Goal: Transaction & Acquisition: Download file/media

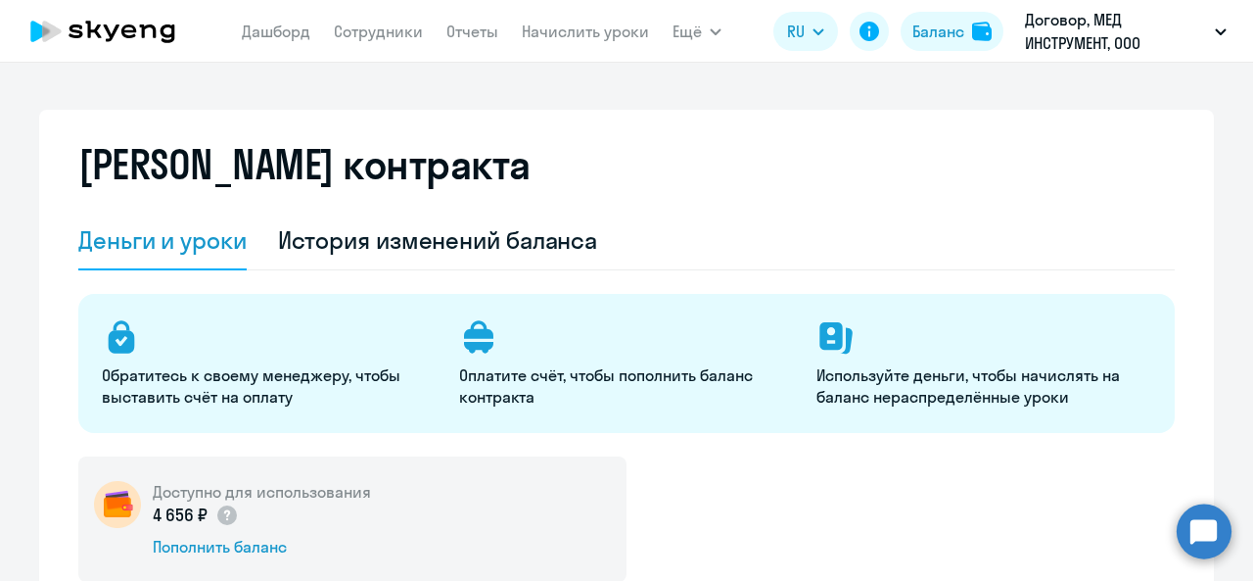
select select "english_adult_not_native_speaker"
click at [464, 36] on link "Отчеты" at bounding box center [472, 32] width 52 height 20
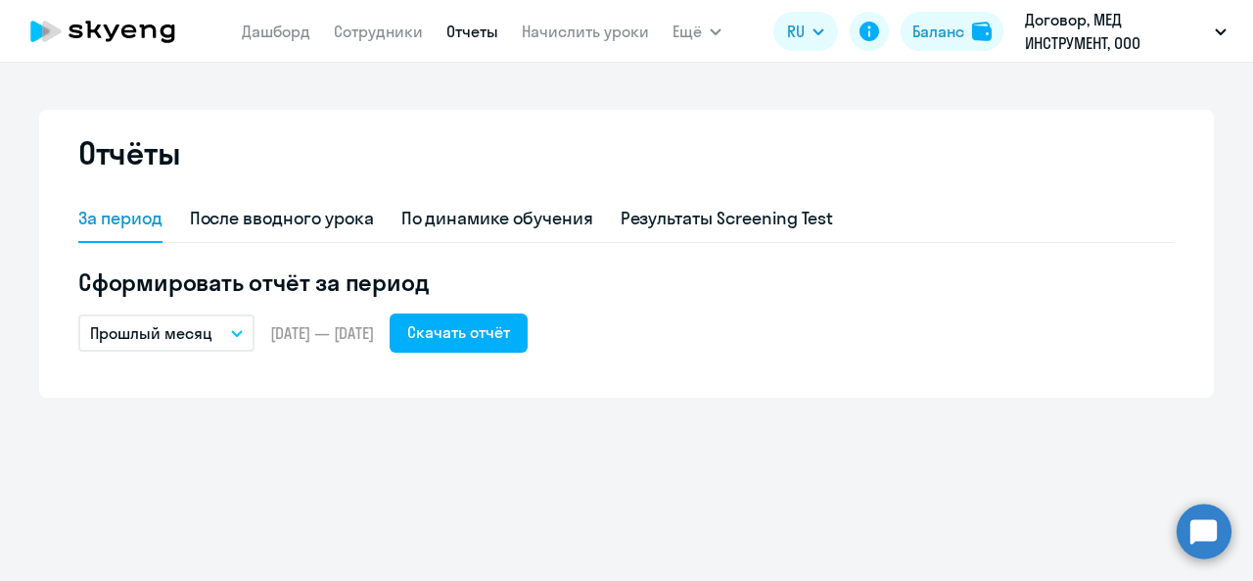
click at [245, 346] on button "Прошлый месяц" at bounding box center [166, 332] width 176 height 37
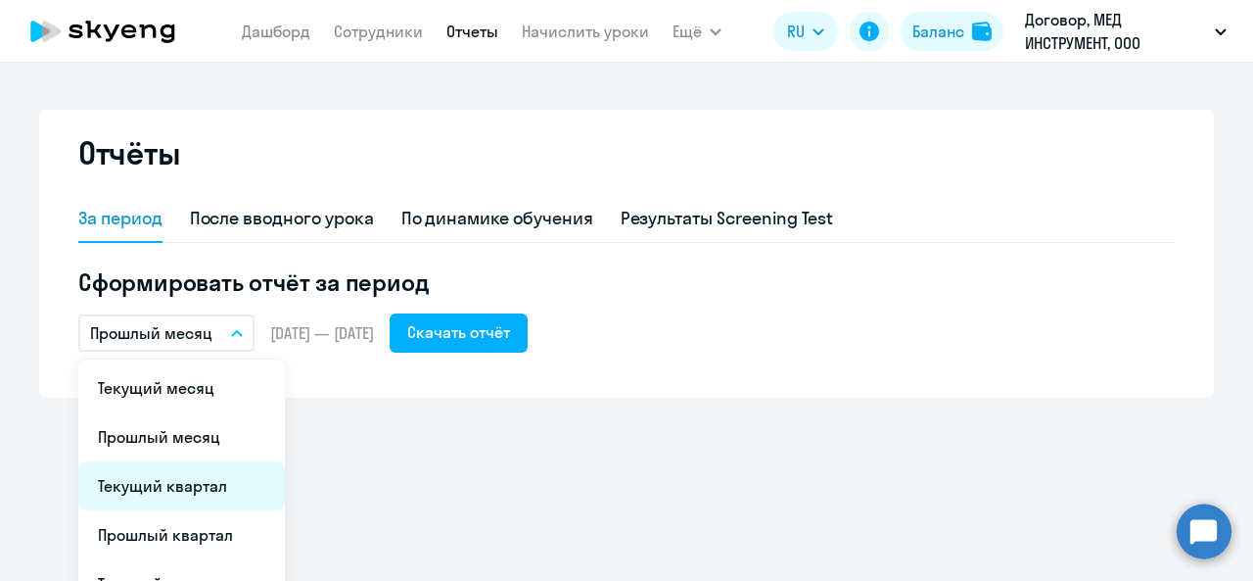
scroll to position [178, 0]
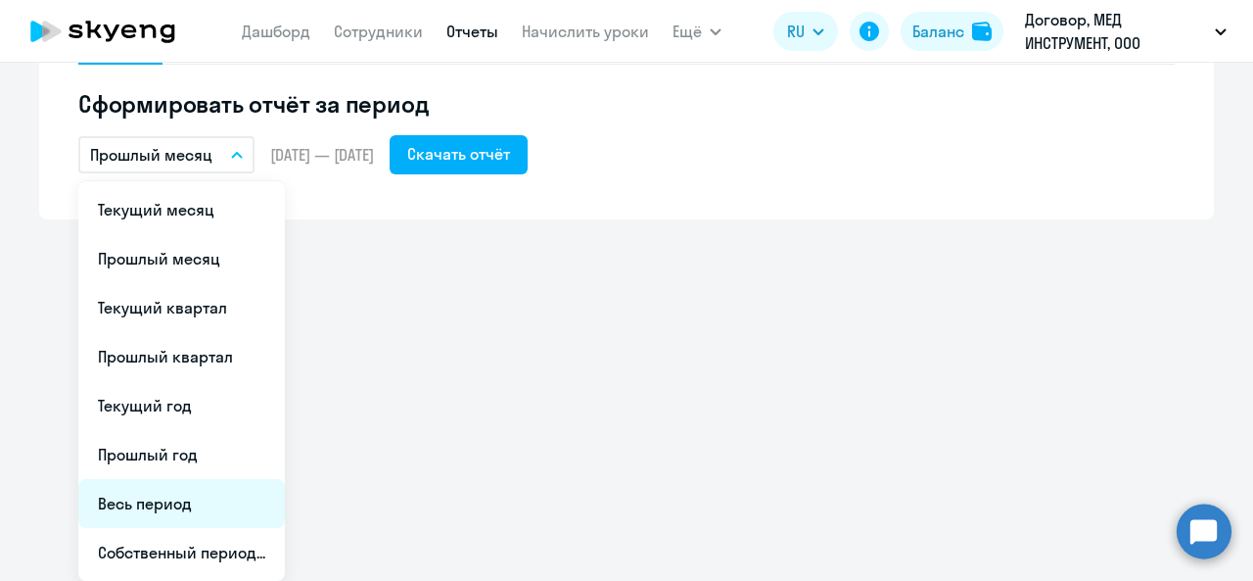
click at [198, 498] on li "Весь период" at bounding box center [181, 503] width 207 height 49
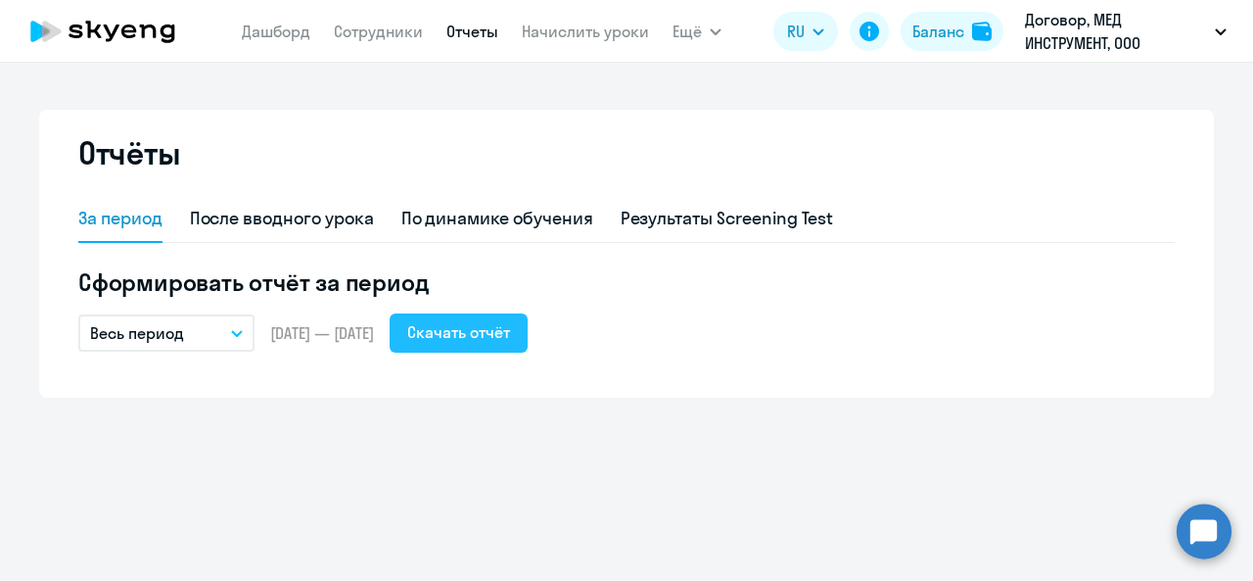
click at [488, 339] on div "Скачать отчёт" at bounding box center [458, 331] width 103 height 23
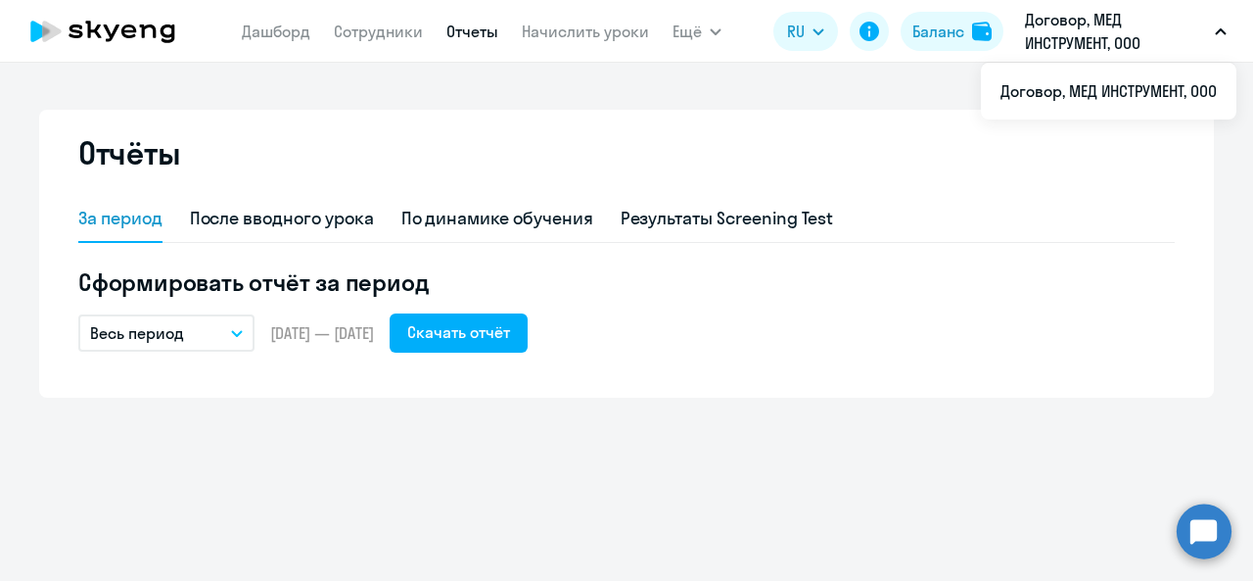
click at [467, 28] on link "Отчеты" at bounding box center [472, 32] width 52 height 20
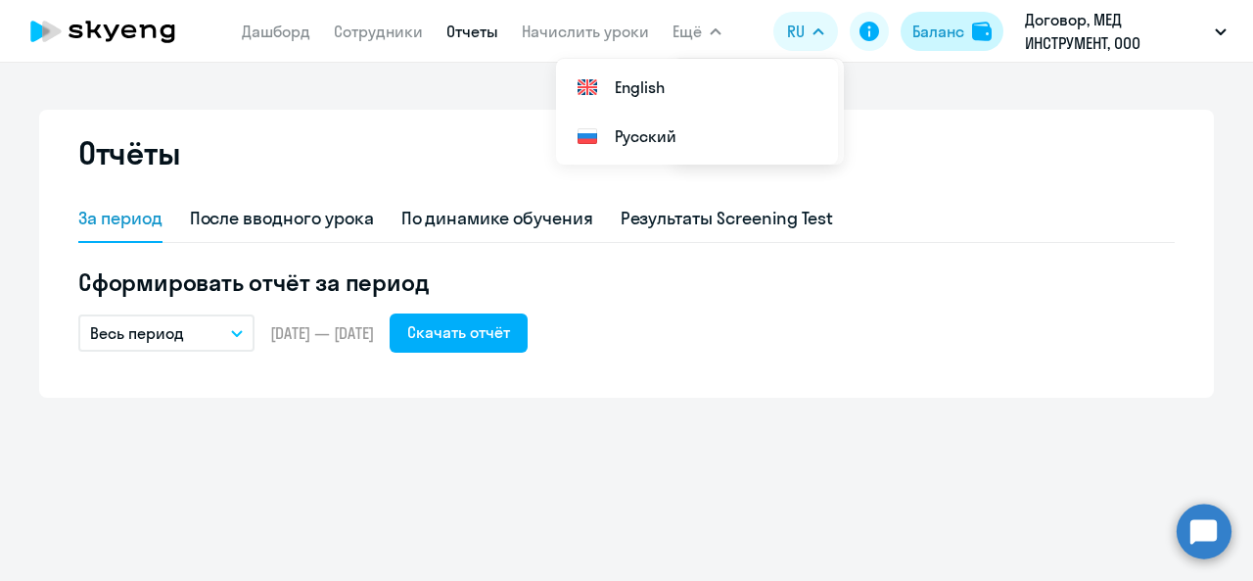
click at [955, 27] on div "Баланс" at bounding box center [938, 31] width 52 height 23
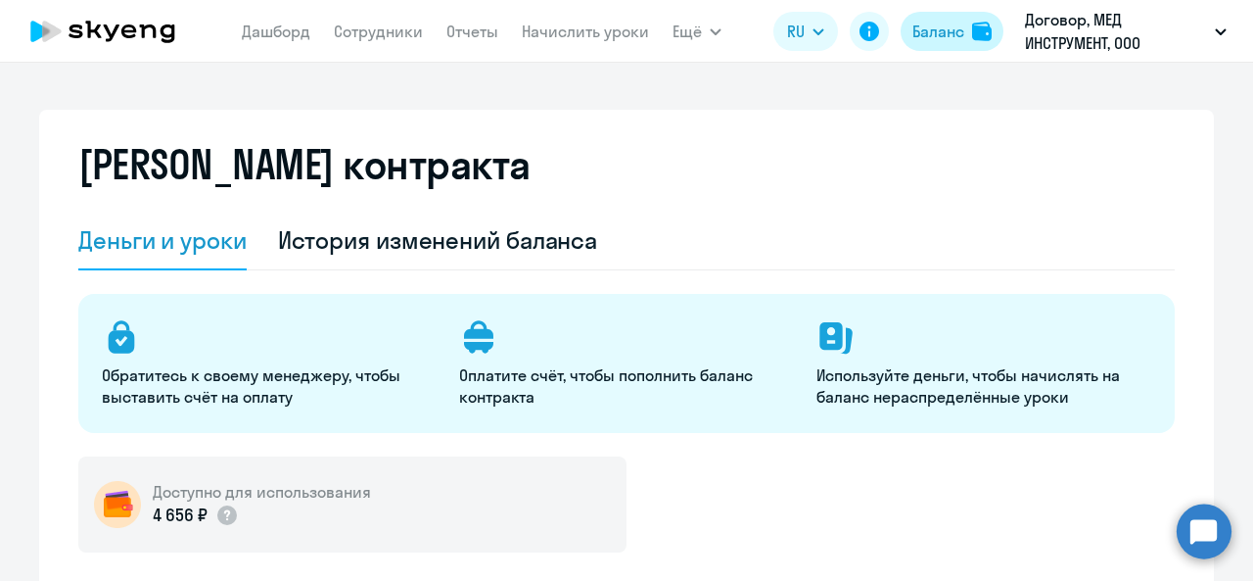
select select "english_adult_not_native_speaker"
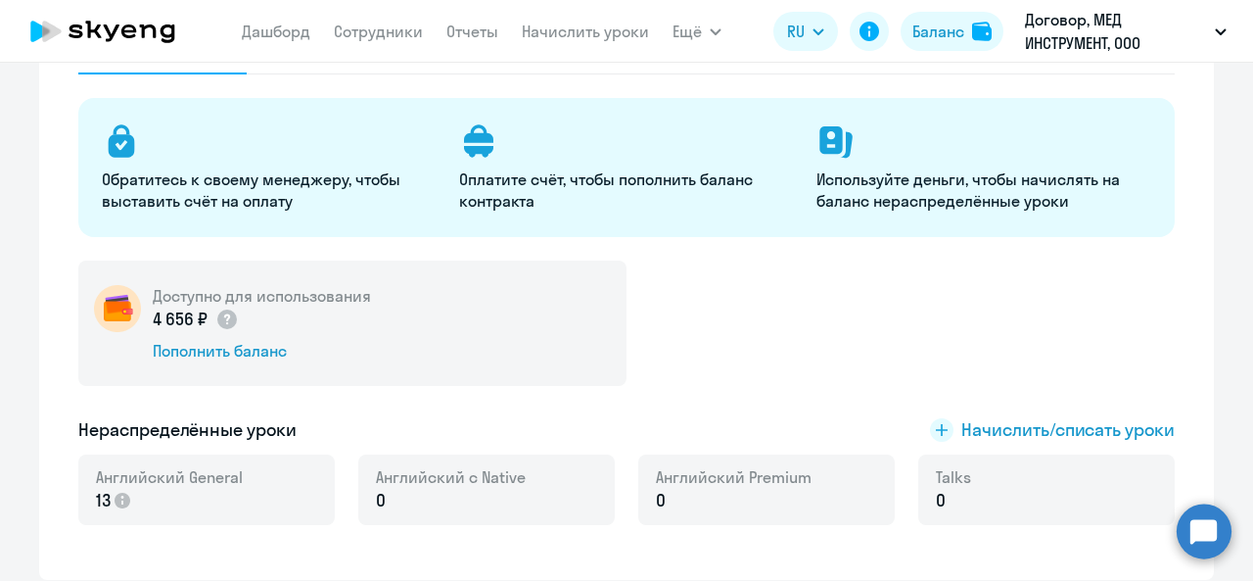
scroll to position [294, 0]
